Goal: Information Seeking & Learning: Understand process/instructions

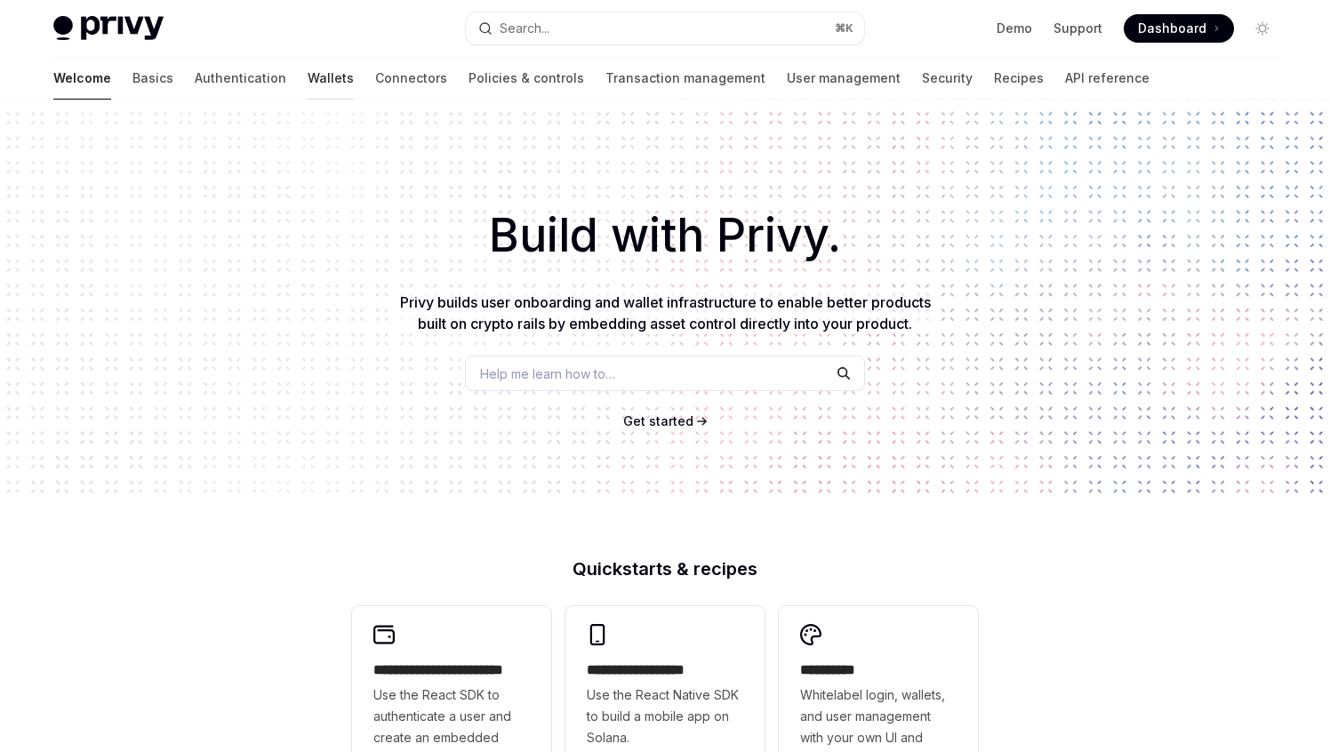
click at [308, 73] on link "Wallets" at bounding box center [331, 78] width 46 height 43
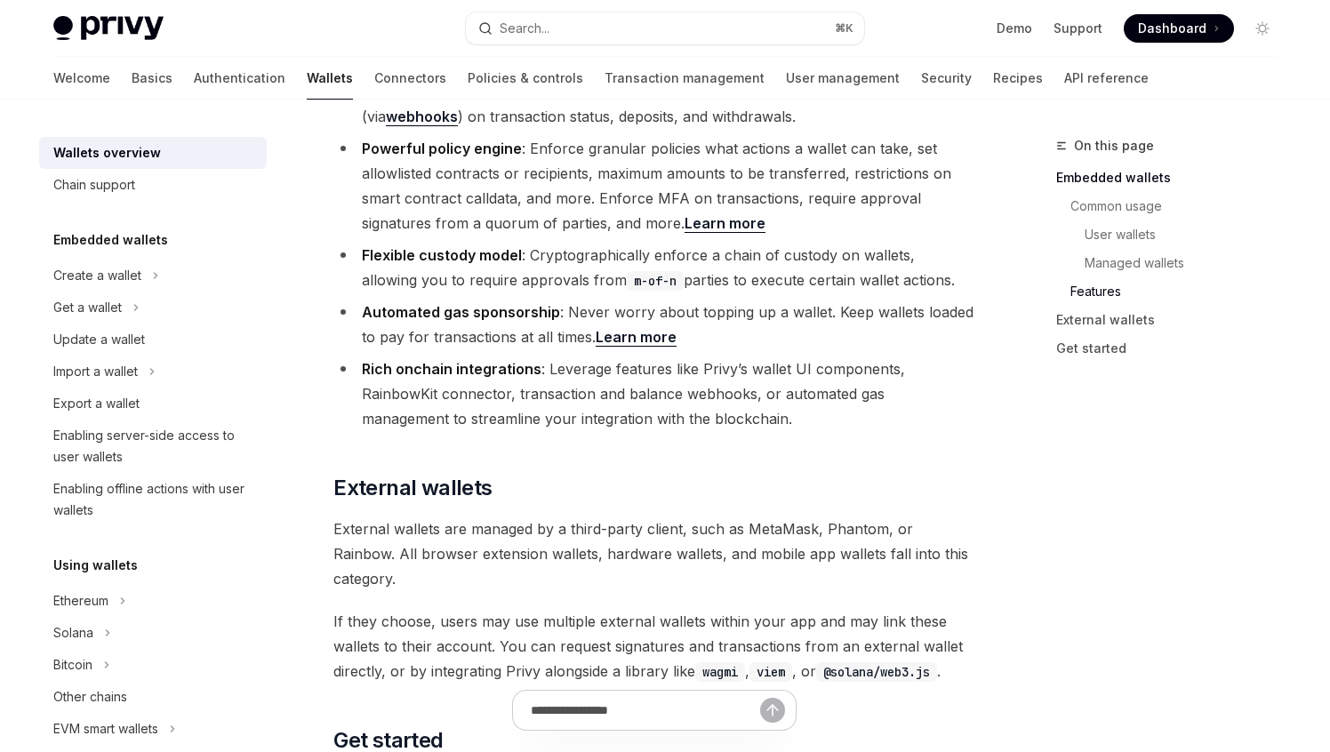
scroll to position [2318, 0]
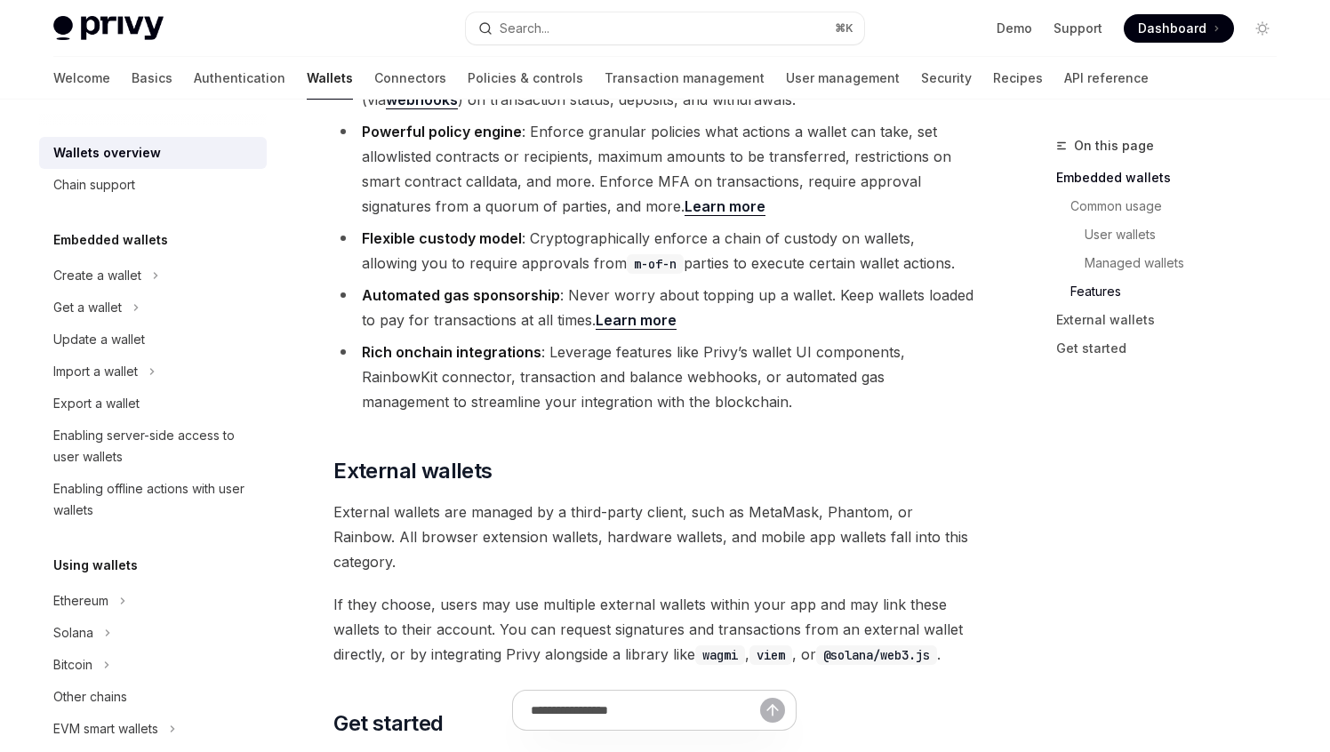
click at [665, 226] on li "Flexible custody model : Cryptographically enforce a chain of custody on wallet…" at bounding box center [654, 251] width 641 height 50
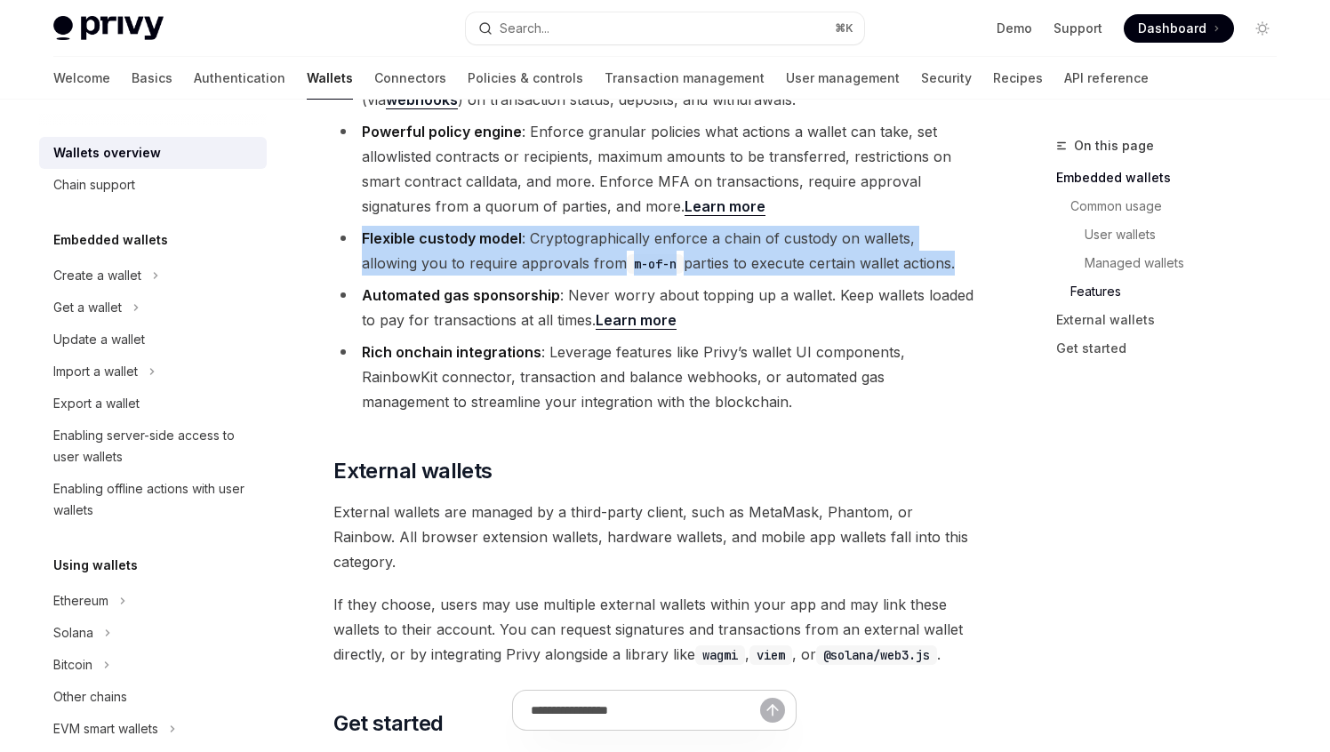
click at [665, 226] on li "Flexible custody model : Cryptographically enforce a chain of custody on wallet…" at bounding box center [654, 251] width 641 height 50
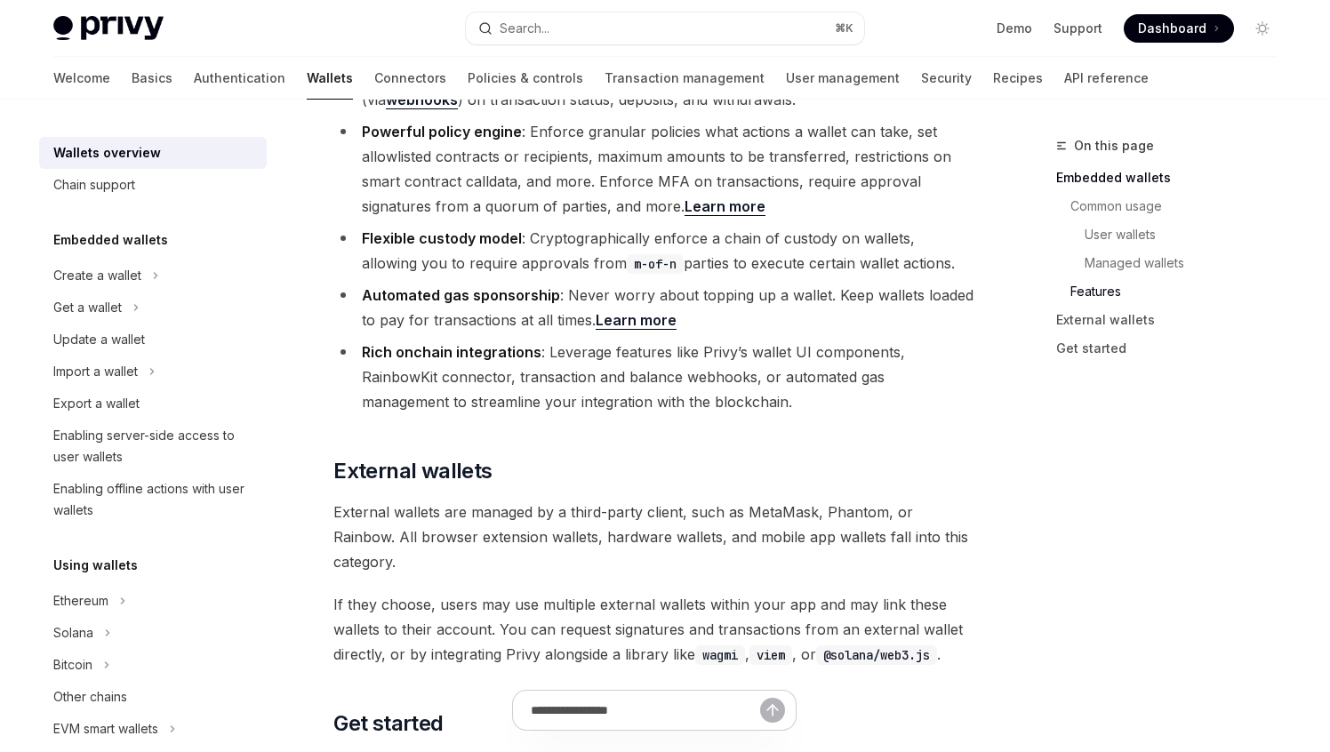
click at [685, 283] on li "Automated gas sponsorship : Never worry about topping up a wallet. Keep wallets…" at bounding box center [654, 308] width 641 height 50
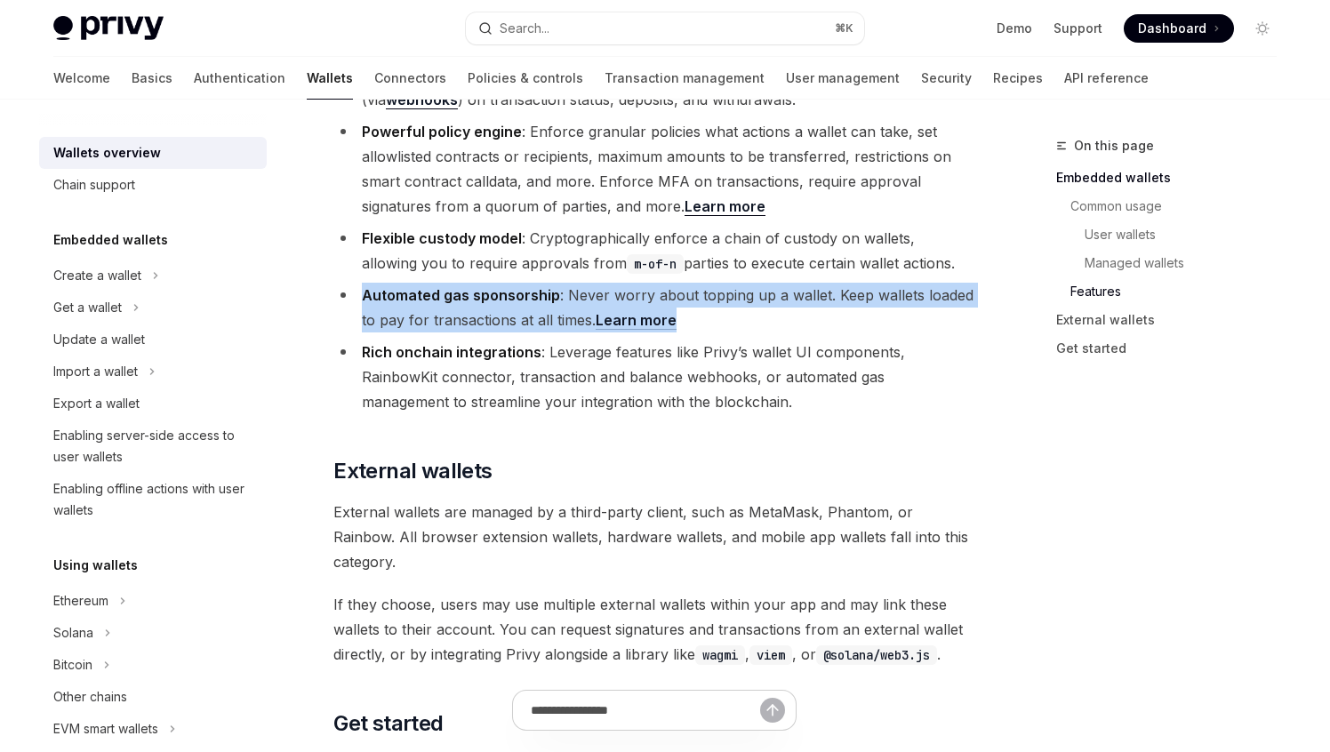
click at [685, 283] on li "Automated gas sponsorship : Never worry about topping up a wallet. Keep wallets…" at bounding box center [654, 308] width 641 height 50
click at [726, 283] on li "Automated gas sponsorship : Never worry about topping up a wallet. Keep wallets…" at bounding box center [654, 308] width 641 height 50
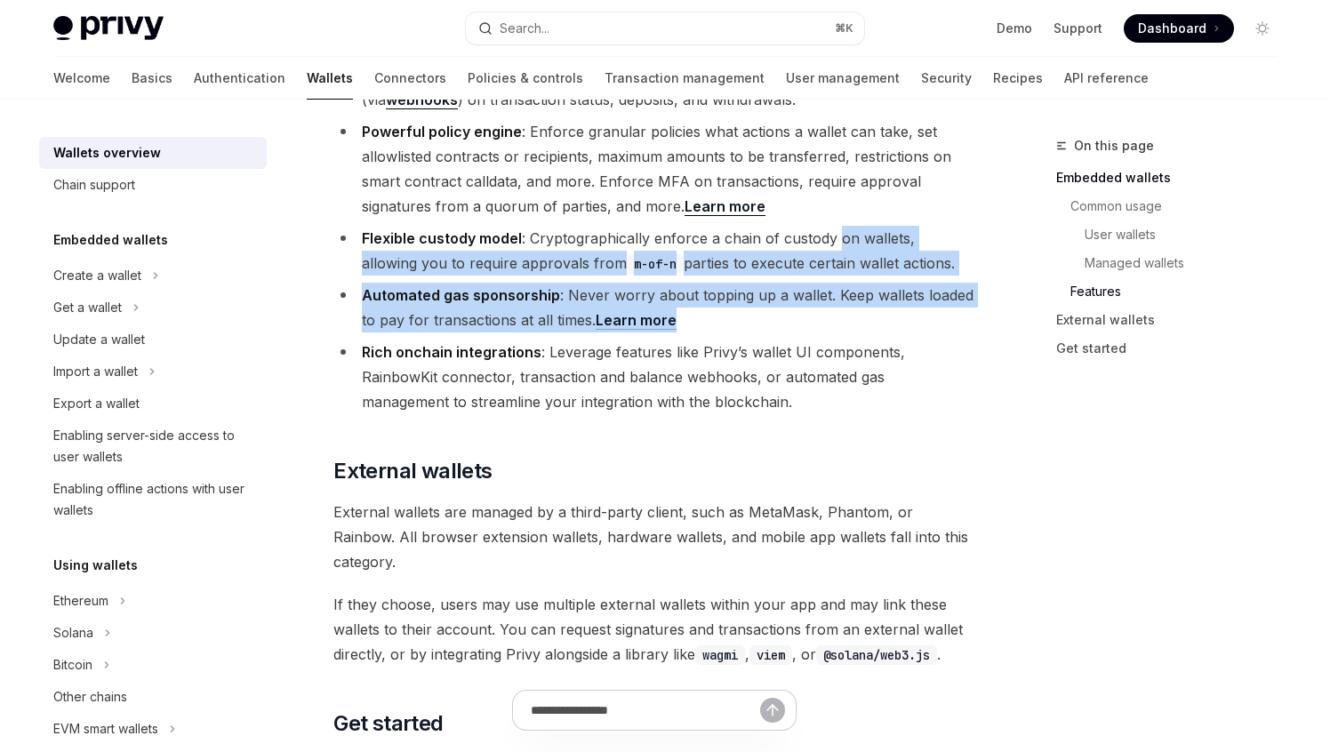
drag, startPoint x: 726, startPoint y: 242, endPoint x: 843, endPoint y: 153, distance: 147.3
click at [843, 152] on ul "Cross-chain usage : Create and manage wallets on all EVM- and SVM-compatible bl…" at bounding box center [654, 157] width 641 height 516
click at [843, 226] on li "Flexible custody model : Cryptographically enforce a chain of custody on wallet…" at bounding box center [654, 251] width 641 height 50
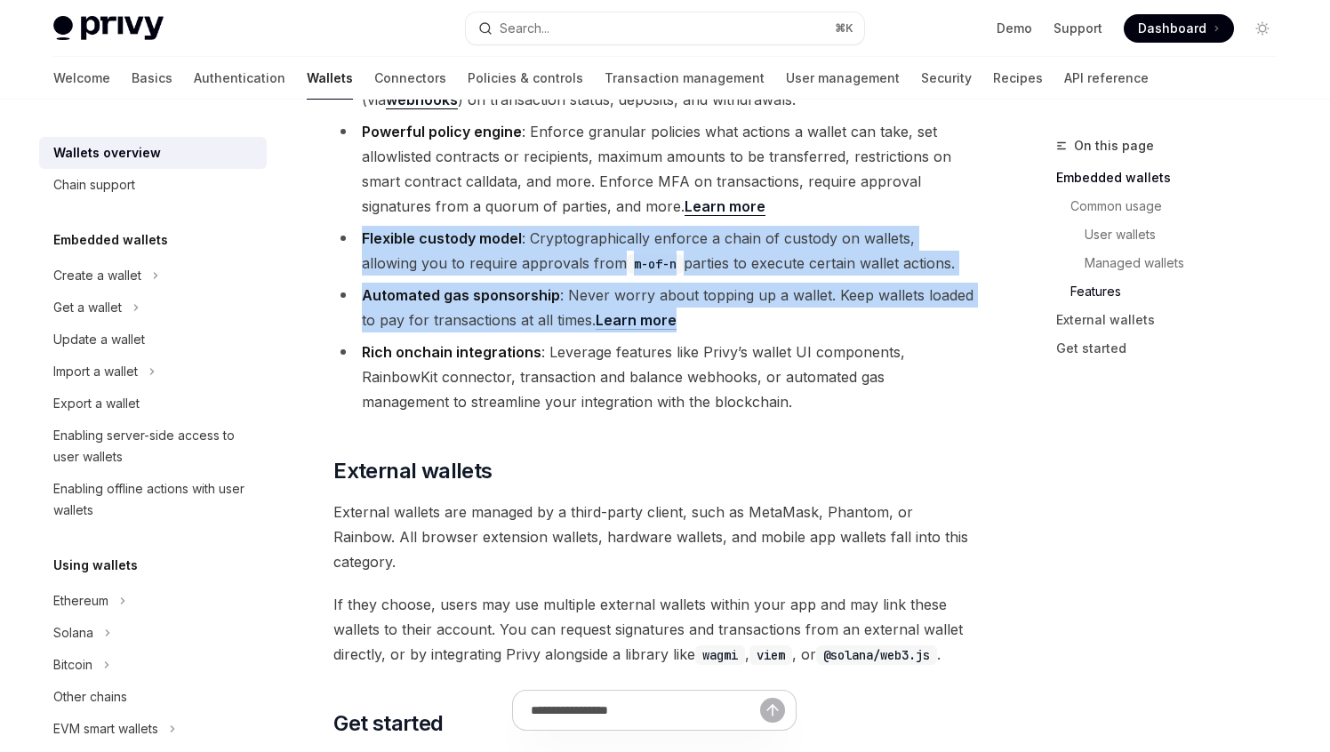
drag, startPoint x: 843, startPoint y: 141, endPoint x: 838, endPoint y: 257, distance: 115.7
click at [838, 255] on ul "Cross-chain usage : Create and manage wallets on all EVM- and SVM-compatible bl…" at bounding box center [654, 157] width 641 height 516
click at [838, 283] on li "Automated gas sponsorship : Never worry about topping up a wallet. Keep wallets…" at bounding box center [654, 308] width 641 height 50
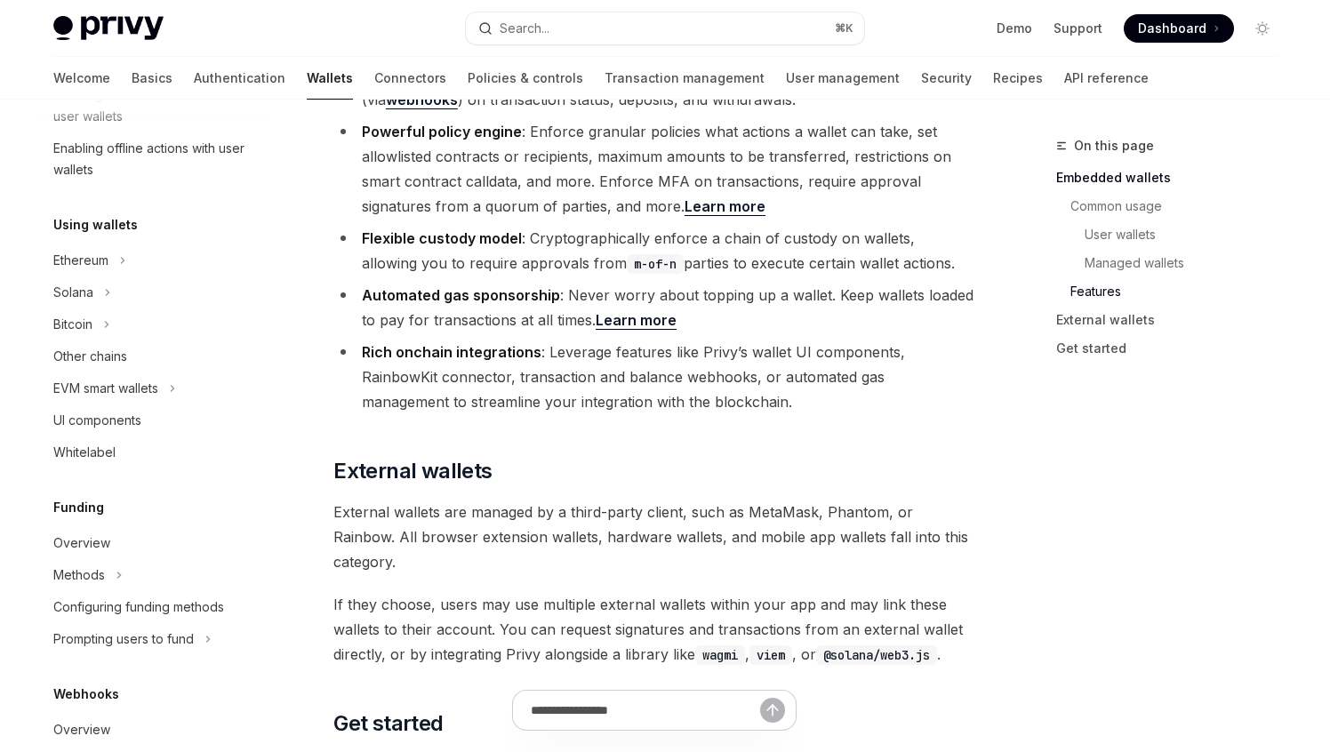
scroll to position [365, 0]
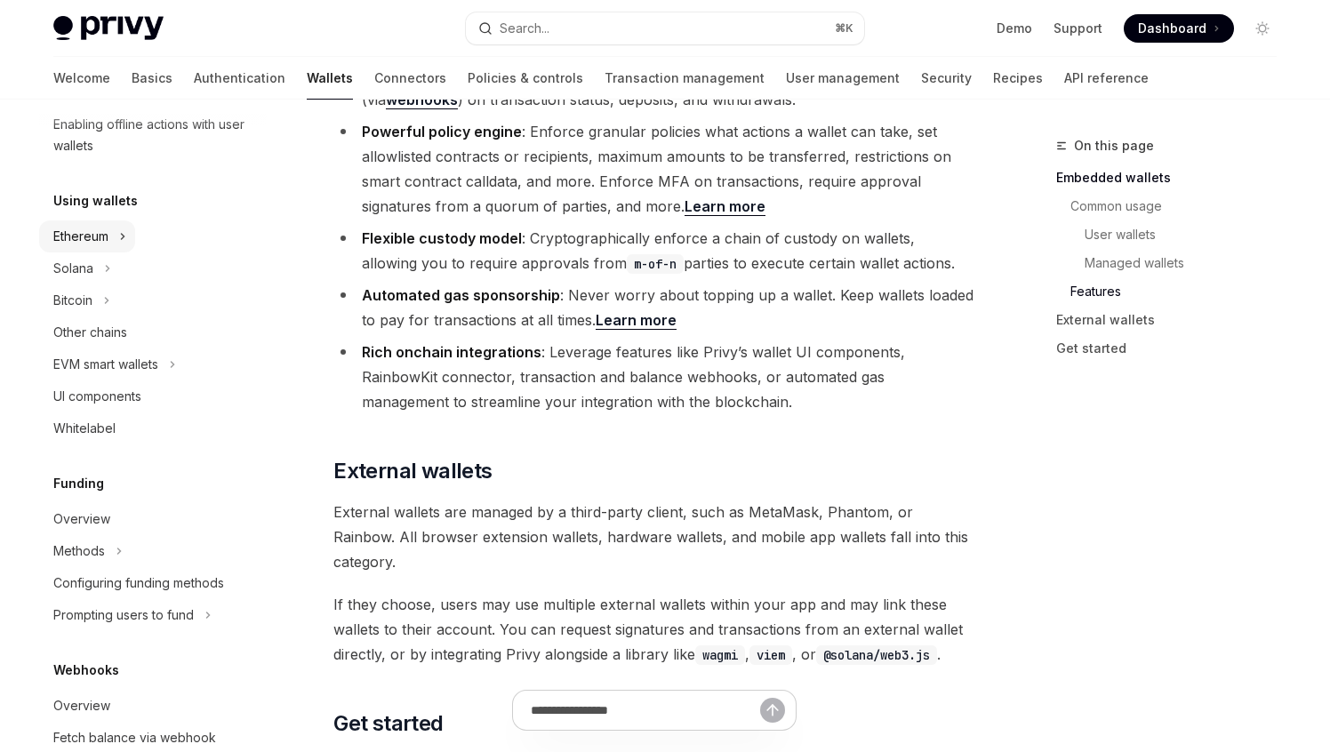
click at [100, 239] on div "Ethereum" at bounding box center [80, 236] width 55 height 21
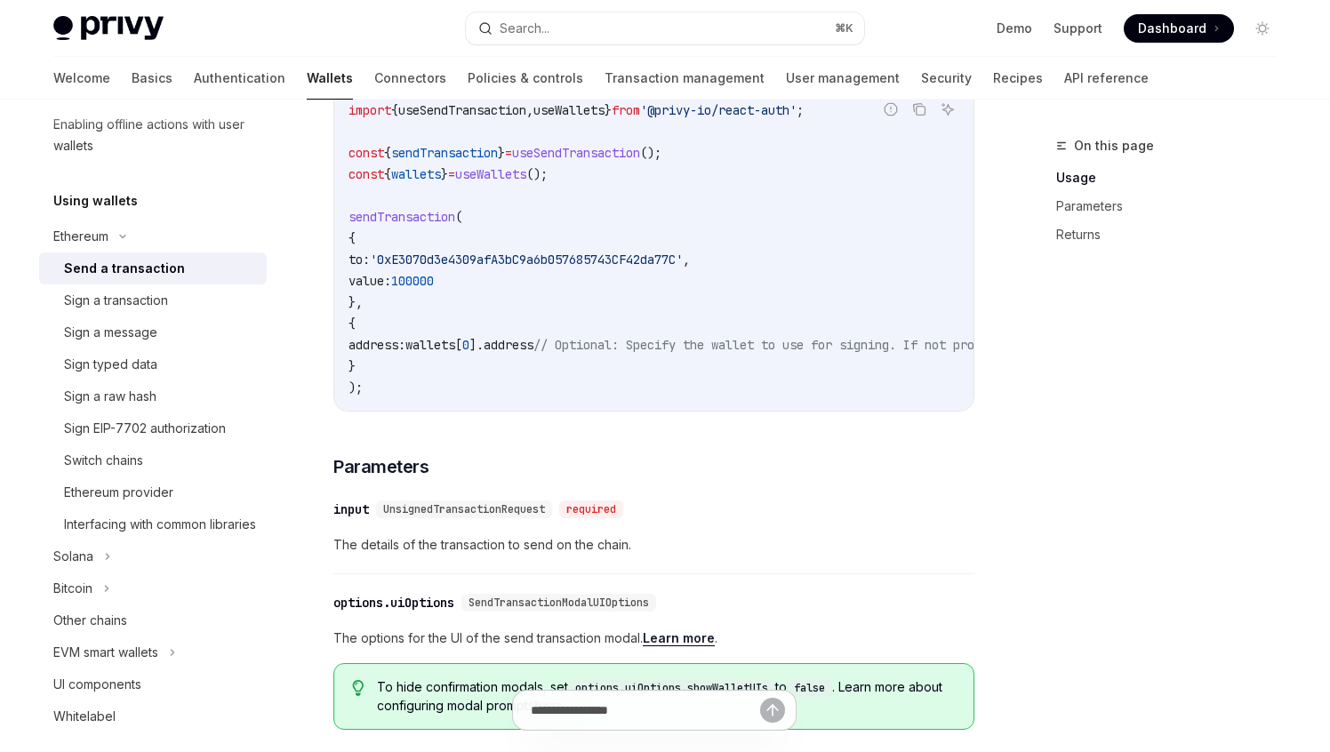
scroll to position [408, 0]
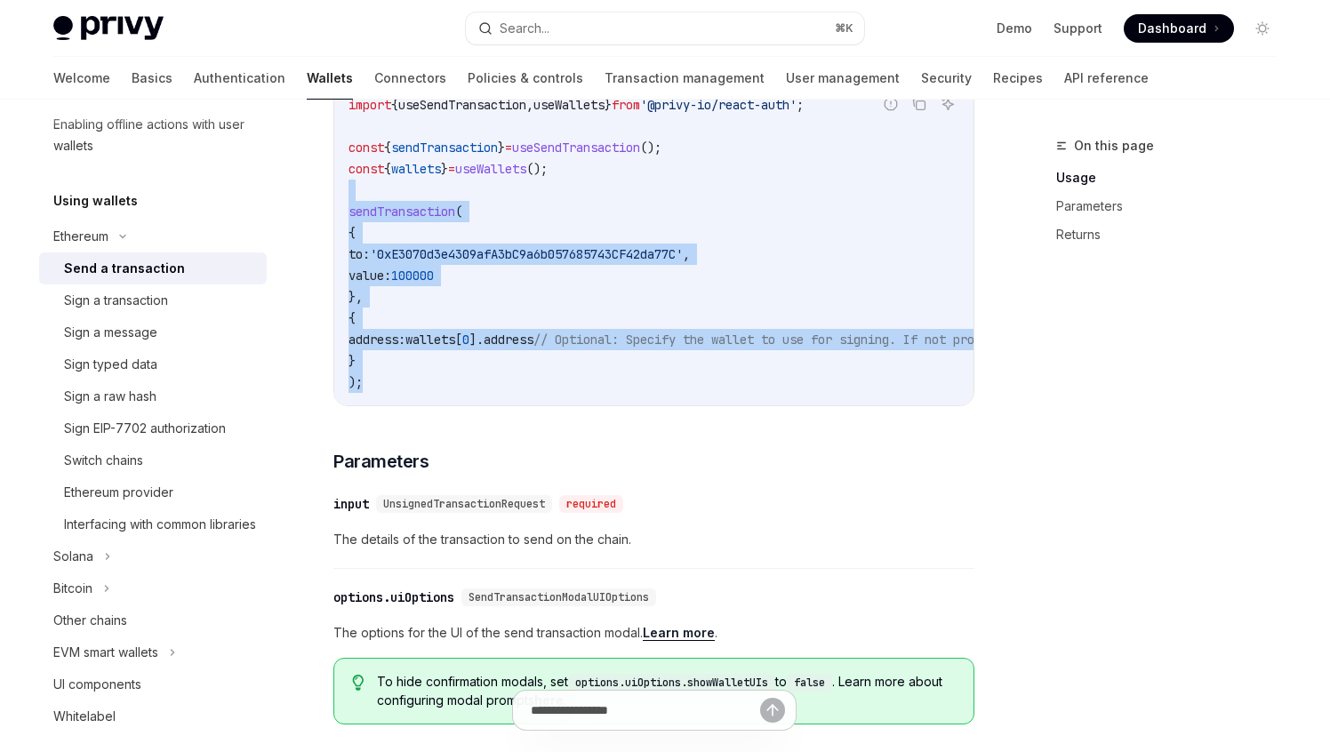
drag, startPoint x: 631, startPoint y: 205, endPoint x: 547, endPoint y: 397, distance: 209.5
click at [547, 393] on code "import { useSendTransaction , useWallets } from '@privy-io/react-auth' ; const …" at bounding box center [815, 243] width 932 height 299
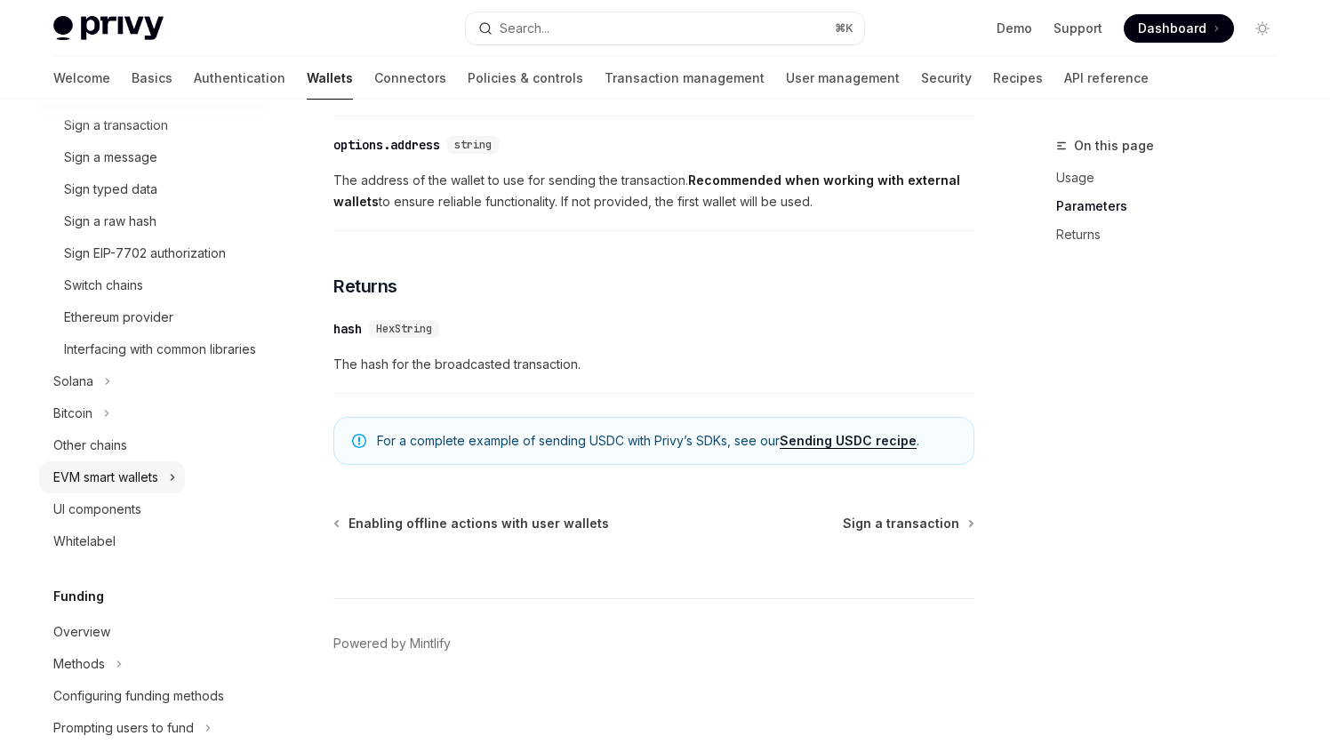
scroll to position [537, 0]
click at [176, 358] on div "Interfacing with common libraries" at bounding box center [160, 352] width 192 height 21
type textarea "*"
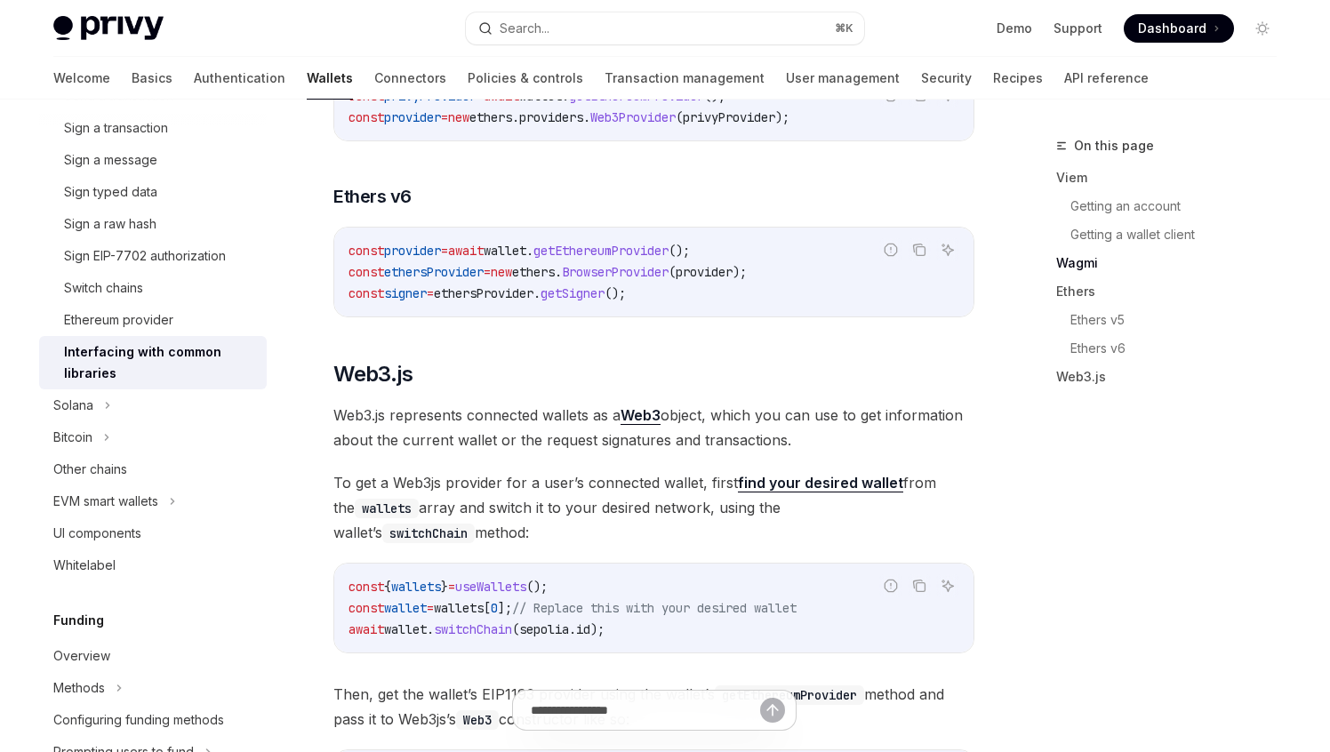
scroll to position [2410, 0]
